Goal: Information Seeking & Learning: Check status

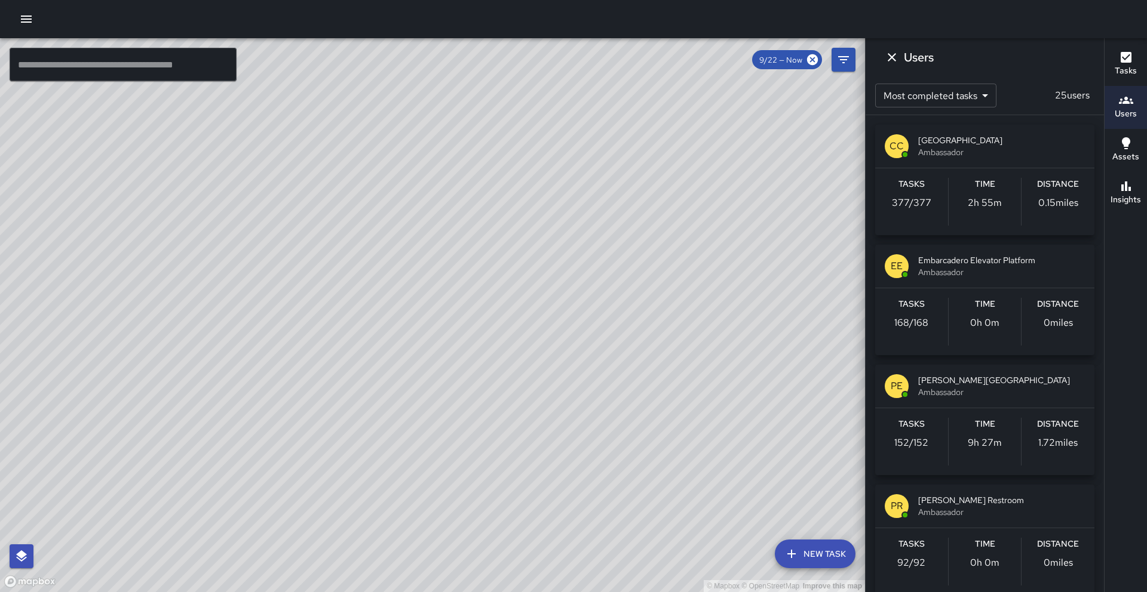
scroll to position [275, 0]
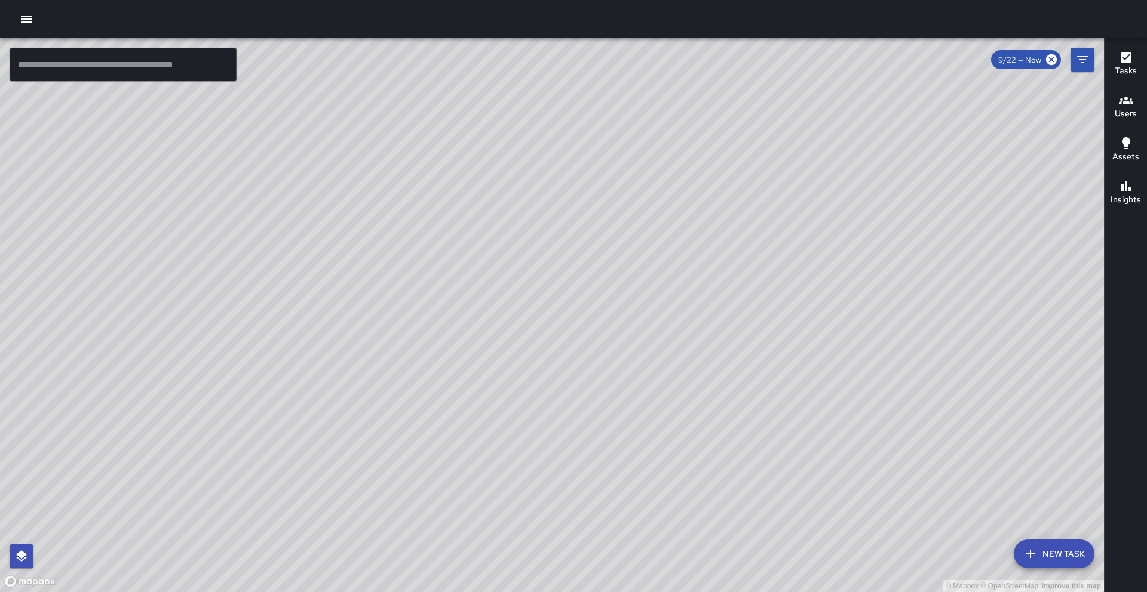
click at [1122, 96] on icon "button" at bounding box center [1126, 100] width 14 height 14
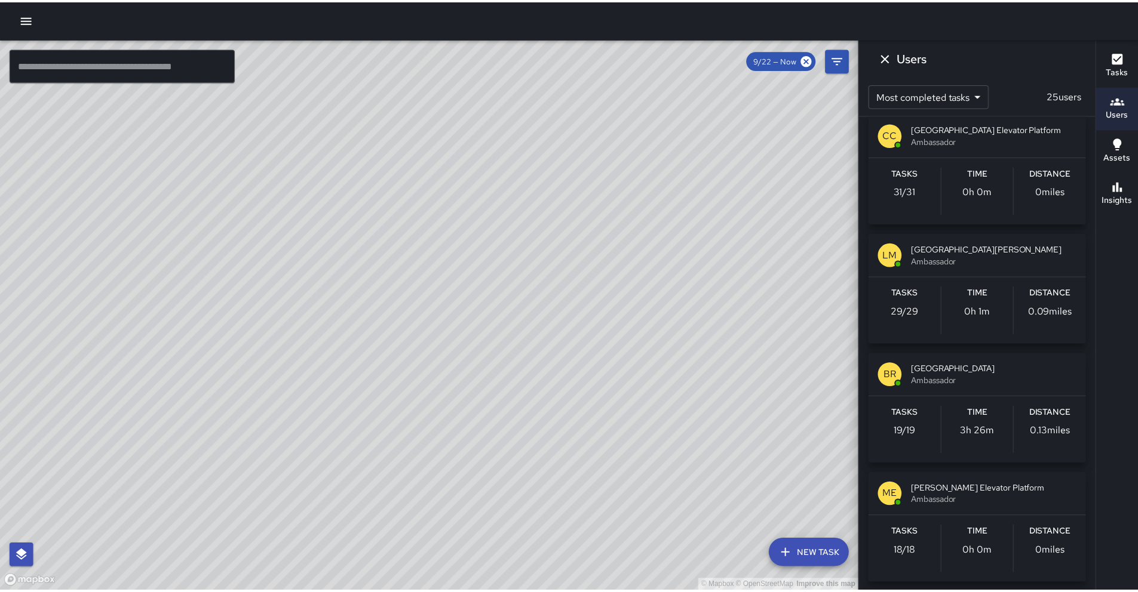
scroll to position [1228, 0]
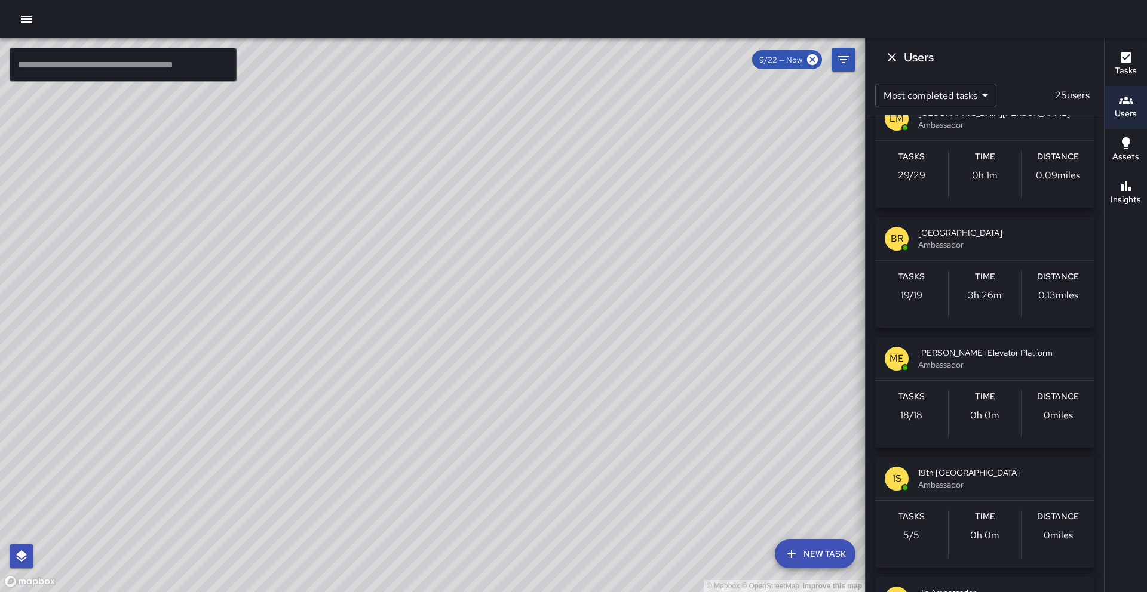
click at [27, 20] on icon "button" at bounding box center [26, 19] width 14 height 14
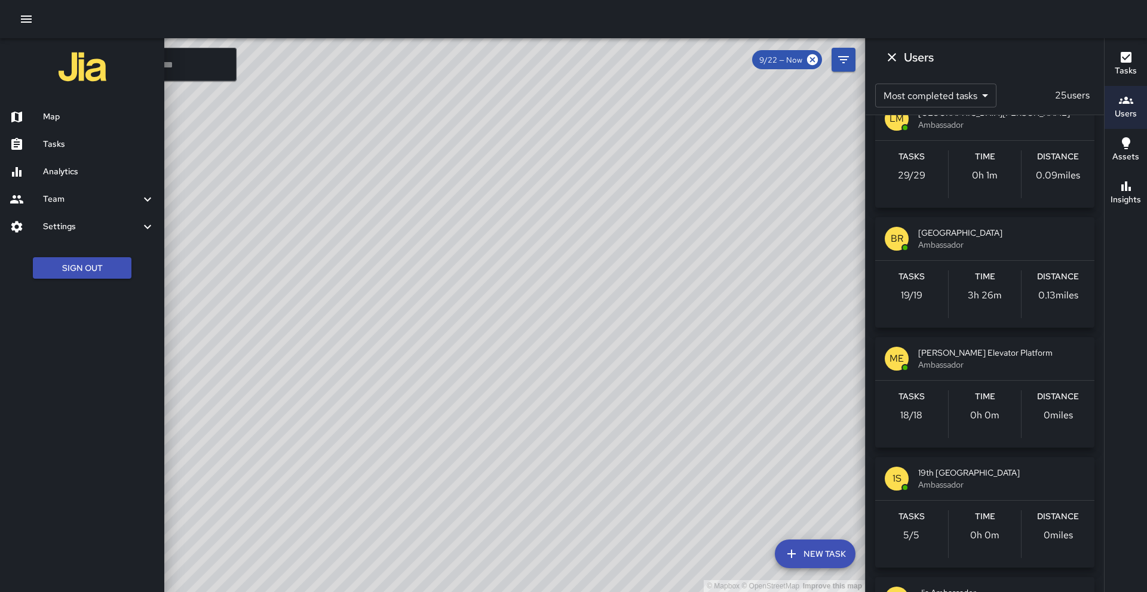
click at [79, 180] on ul "Map Tasks Analytics Team Leaderboard Settings Geofence and Zones Divisions and …" at bounding box center [82, 172] width 164 height 147
click at [79, 180] on div "Analytics" at bounding box center [82, 171] width 164 height 27
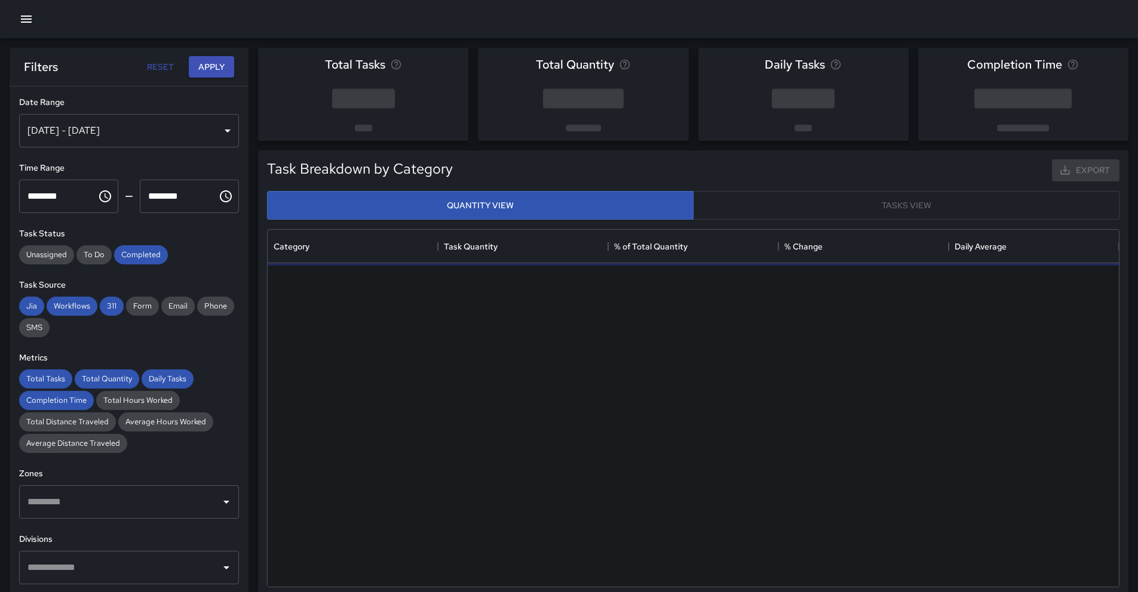
scroll to position [348, 842]
click at [192, 121] on div "[DATE] - [DATE]" at bounding box center [129, 130] width 220 height 33
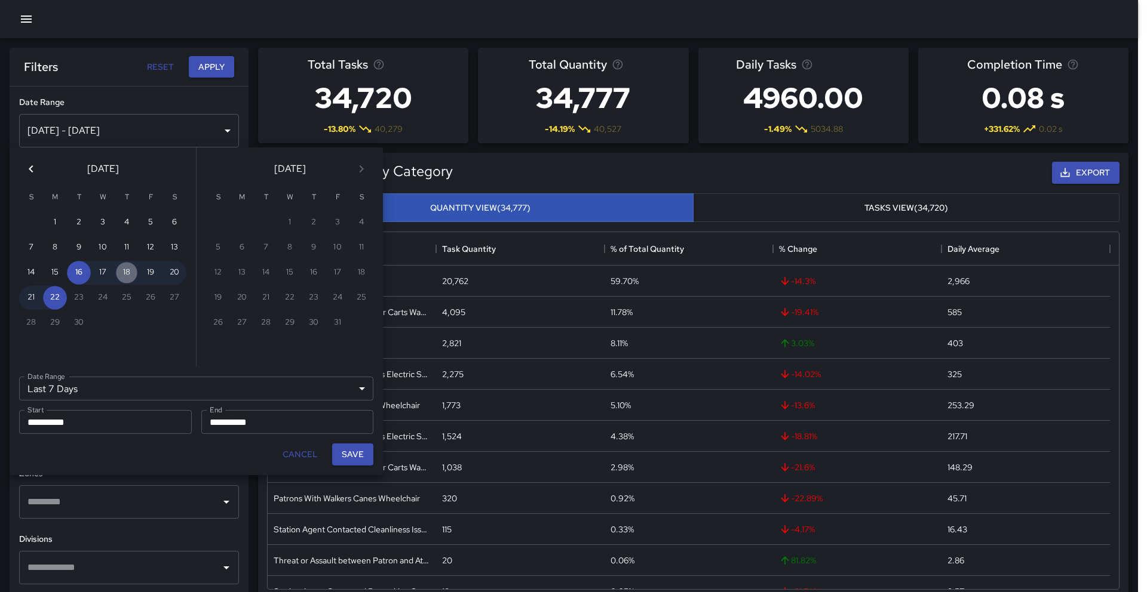
click at [127, 274] on button "18" at bounding box center [127, 273] width 24 height 24
type input "******"
type input "**********"
click at [127, 274] on button "18" at bounding box center [127, 273] width 24 height 24
type input "**********"
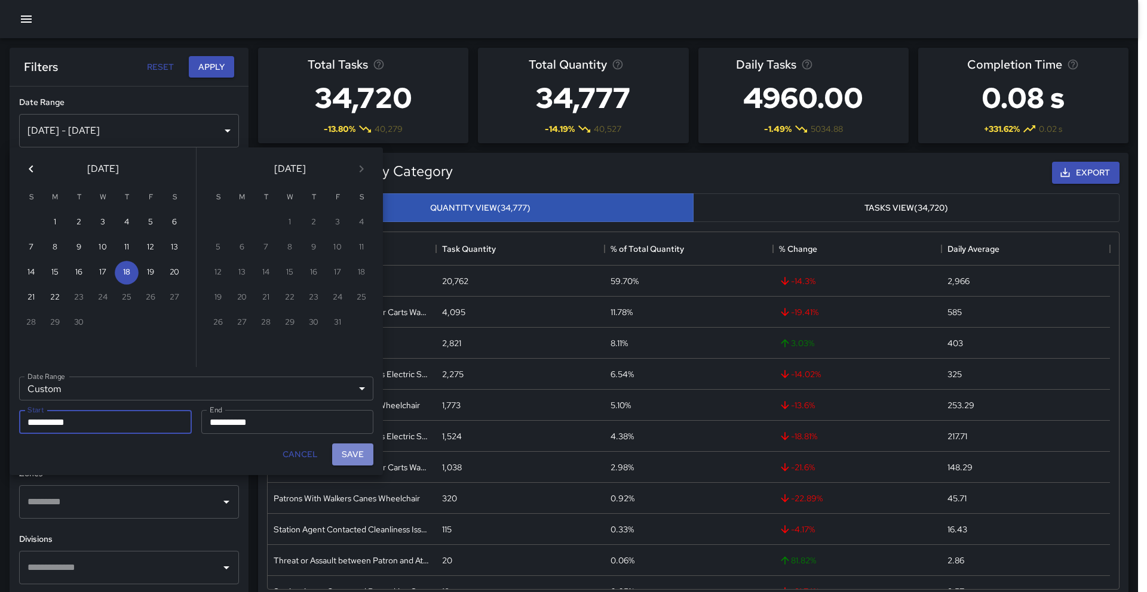
click at [359, 460] on button "Save" at bounding box center [352, 455] width 41 height 22
type input "**********"
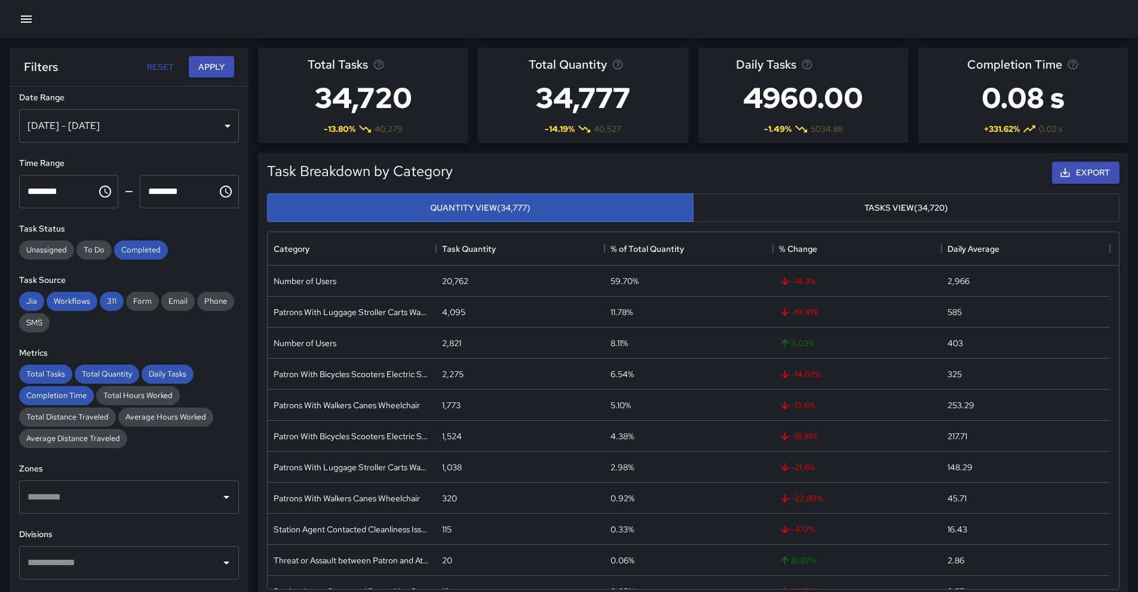
scroll to position [13, 0]
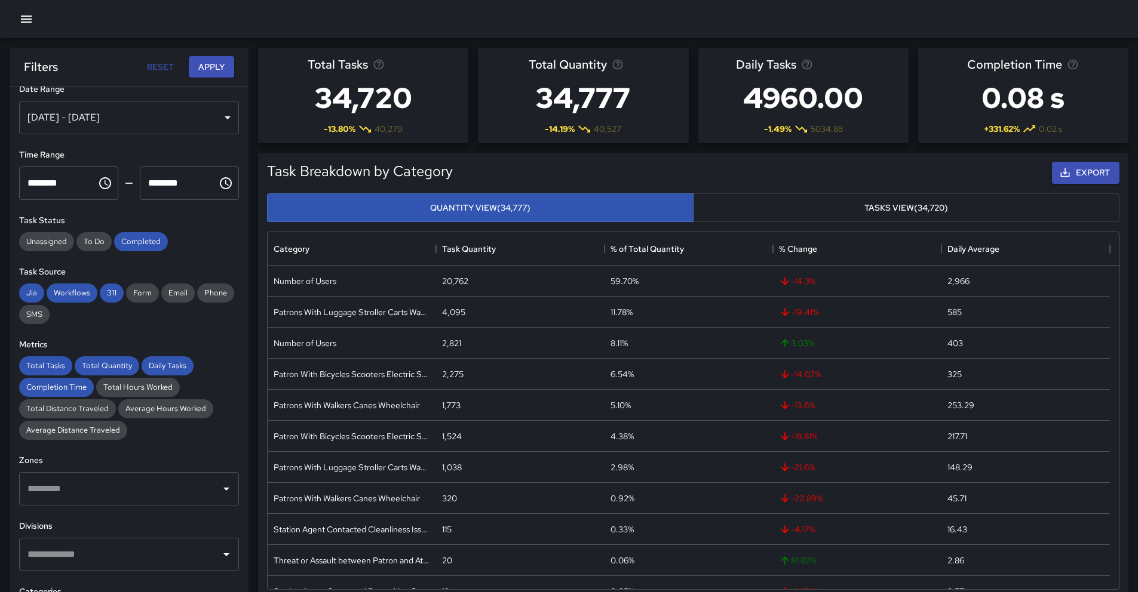
click at [152, 559] on input "text" at bounding box center [119, 554] width 191 height 23
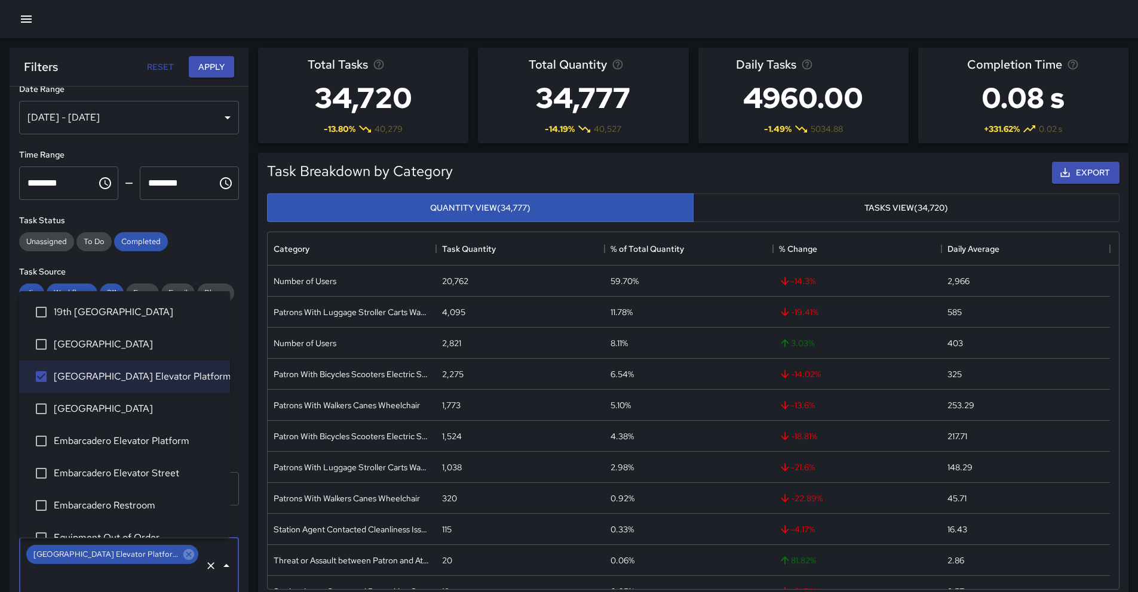
click at [101, 186] on icon "Choose time, selected time is 12:00 AM" at bounding box center [105, 183] width 14 height 14
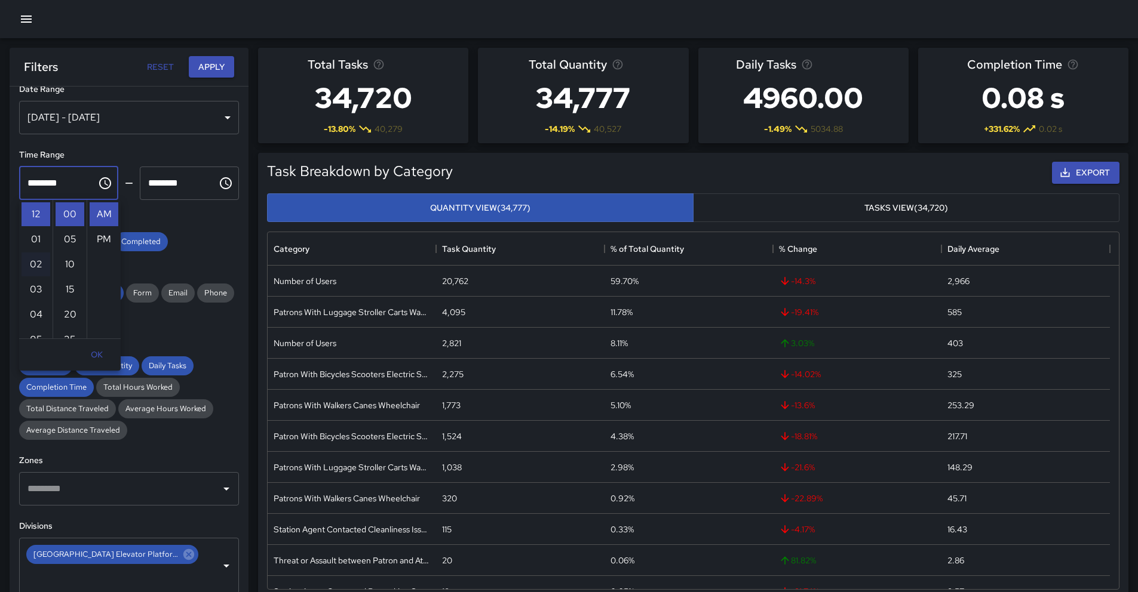
scroll to position [276, 0]
click at [33, 207] on li "11" at bounding box center [35, 214] width 29 height 24
type input "********"
click at [220, 184] on icon "Choose time, selected time is 11:59 PM" at bounding box center [226, 183] width 14 height 14
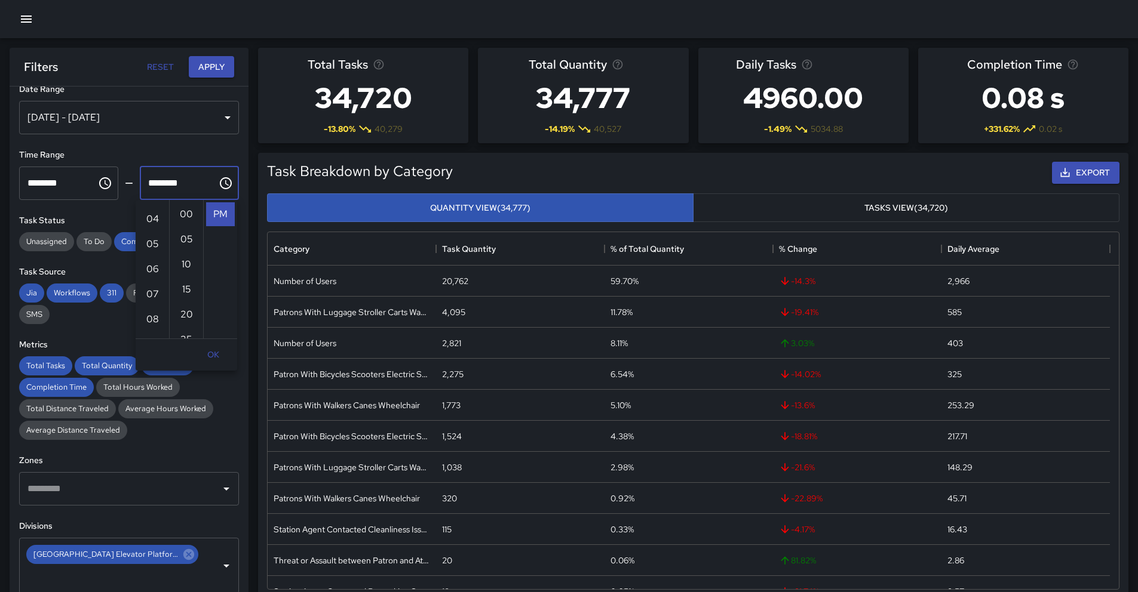
scroll to position [0, 0]
click at [149, 234] on li "01" at bounding box center [152, 240] width 29 height 24
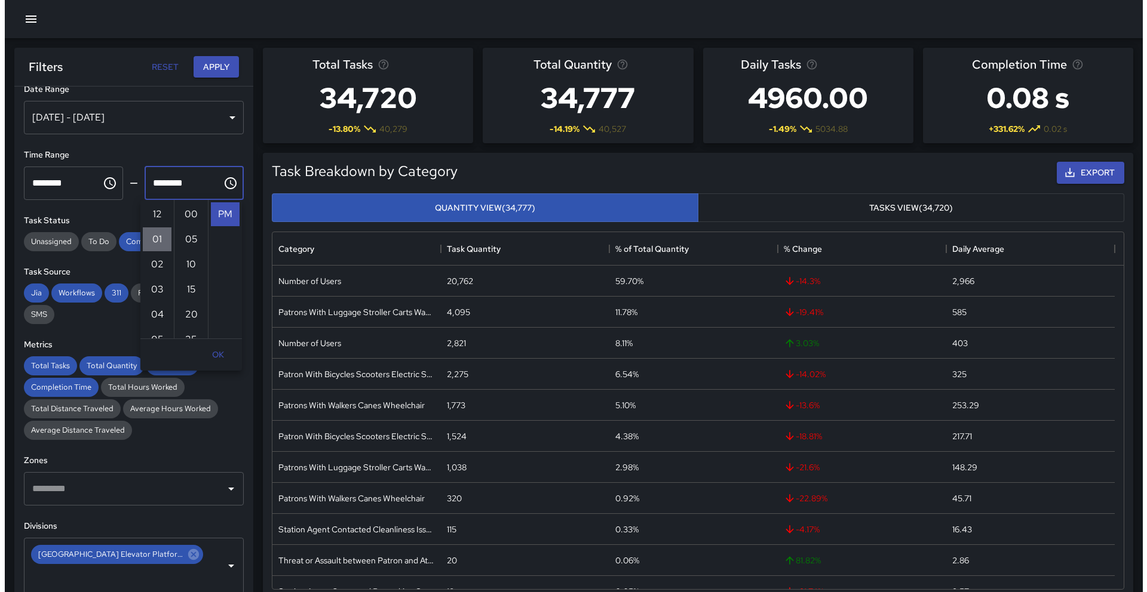
scroll to position [25, 0]
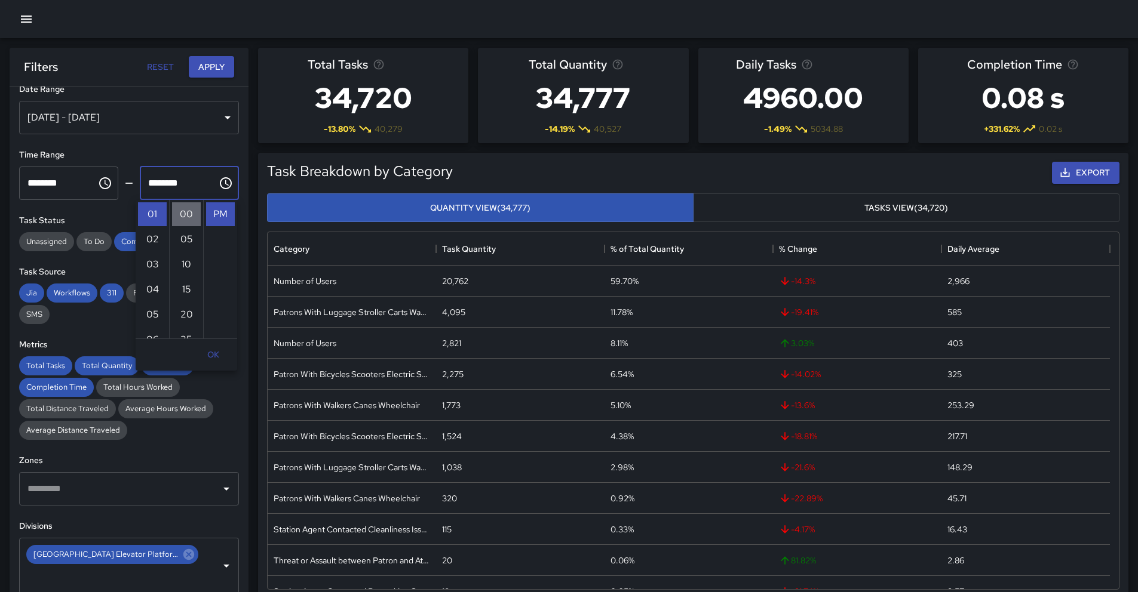
click at [189, 211] on li "00" at bounding box center [186, 214] width 29 height 24
type input "********"
click at [226, 73] on button "Apply" at bounding box center [211, 67] width 45 height 22
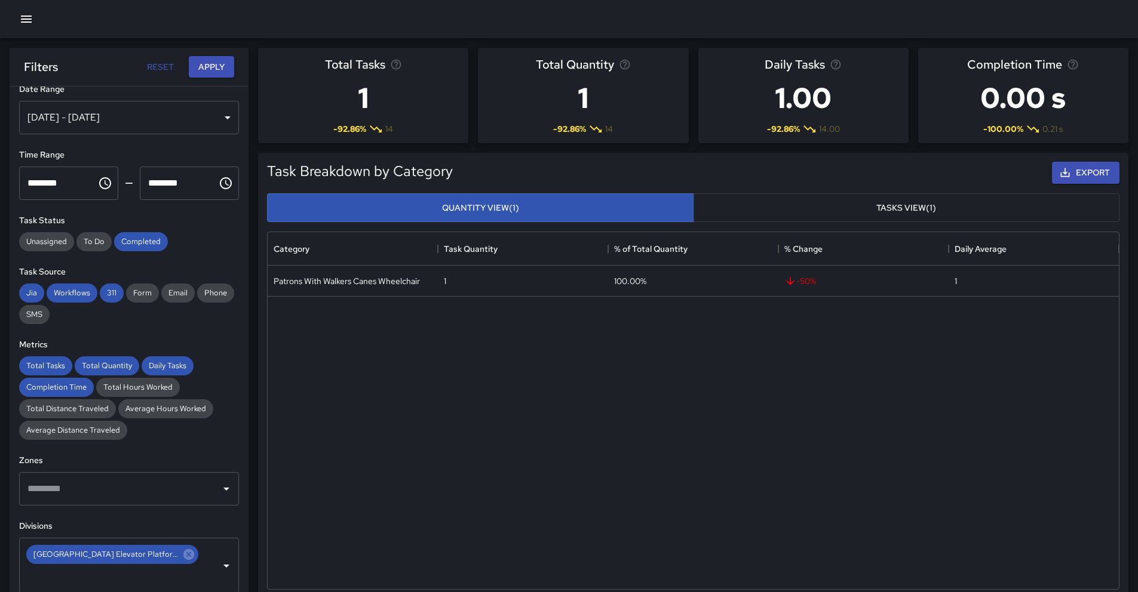
click at [32, 17] on icon "button" at bounding box center [26, 19] width 14 height 14
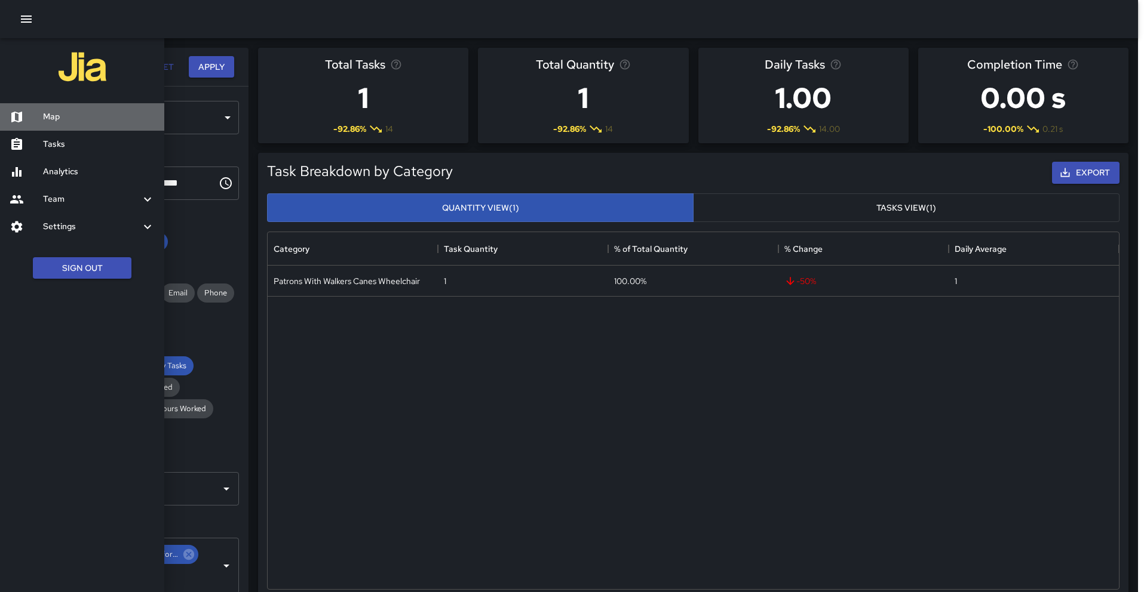
drag, startPoint x: 57, startPoint y: 120, endPoint x: 155, endPoint y: 59, distance: 115.3
click at [57, 120] on h6 "Map" at bounding box center [99, 116] width 112 height 13
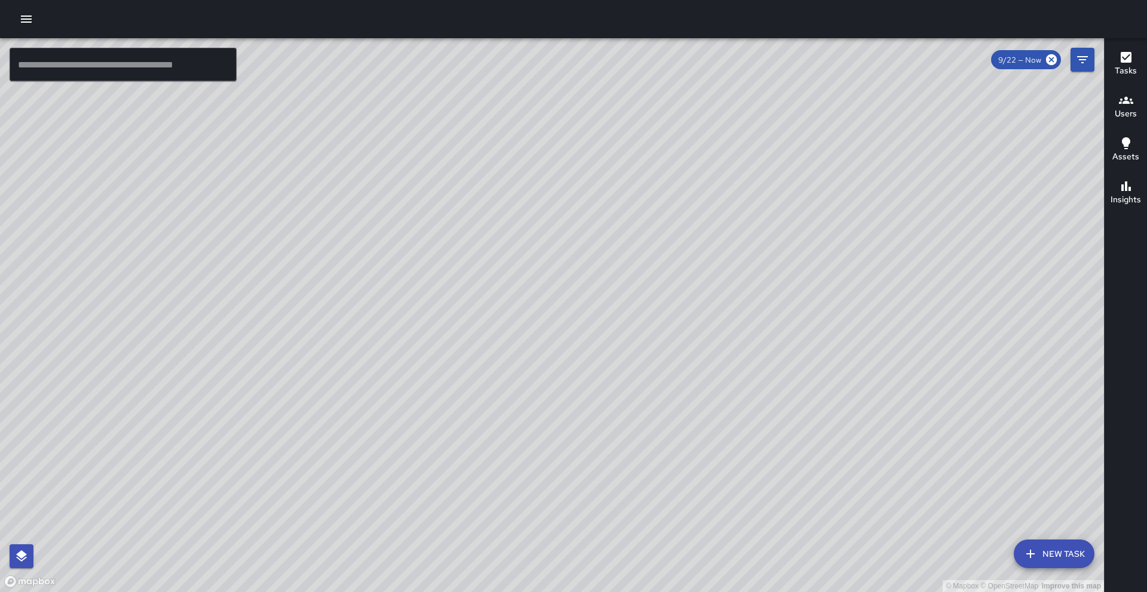
click at [1129, 106] on icon "button" at bounding box center [1126, 100] width 14 height 14
click at [1126, 97] on icon "button" at bounding box center [1126, 100] width 14 height 7
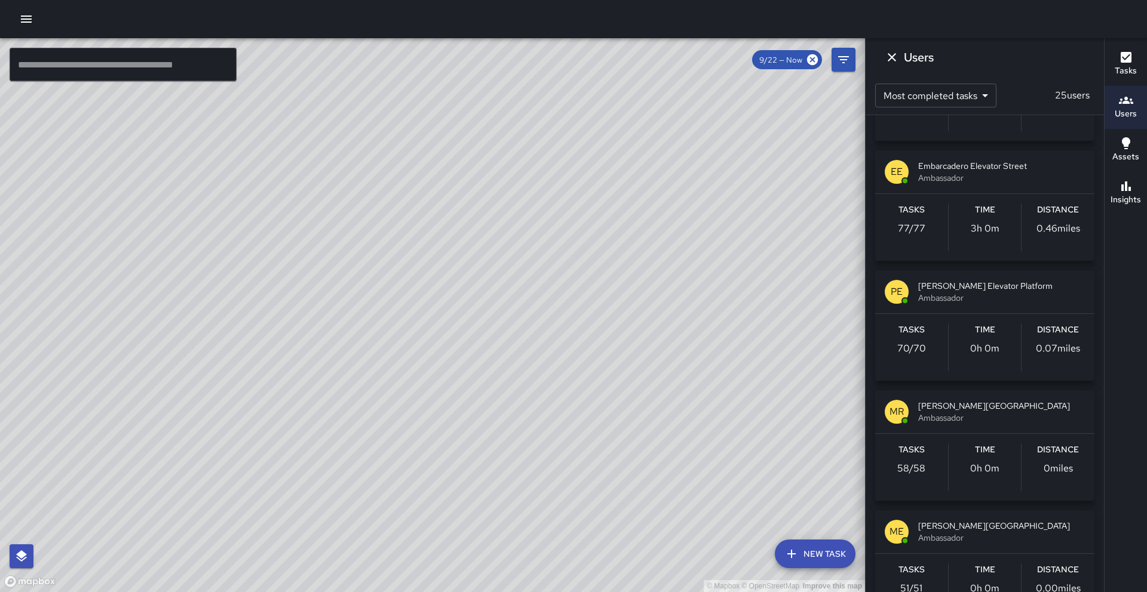
scroll to position [219, 0]
